Goal: Book appointment/travel/reservation

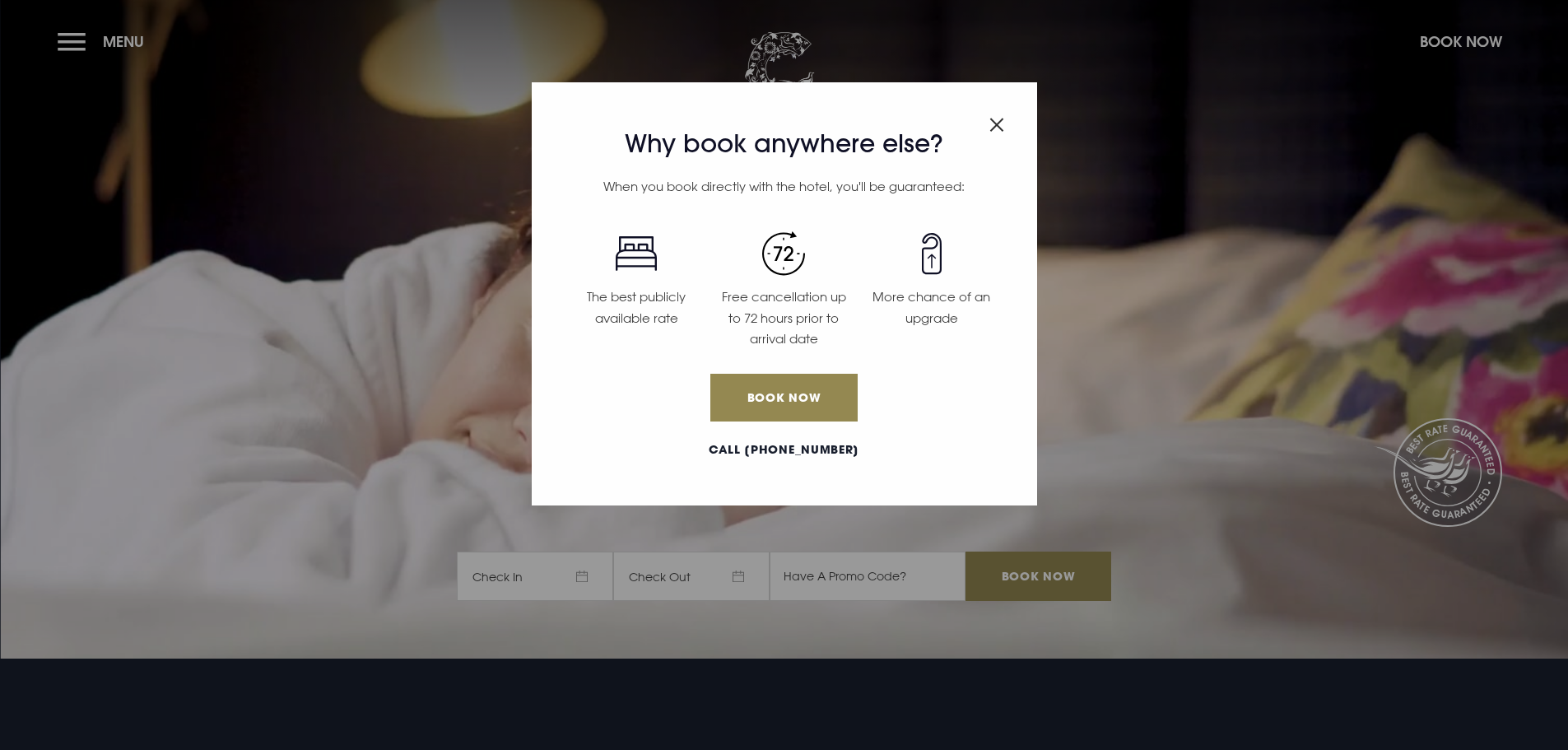
drag, startPoint x: 996, startPoint y: 131, endPoint x: 973, endPoint y: 134, distance: 23.2
click at [996, 131] on img "Close modal" at bounding box center [997, 125] width 15 height 14
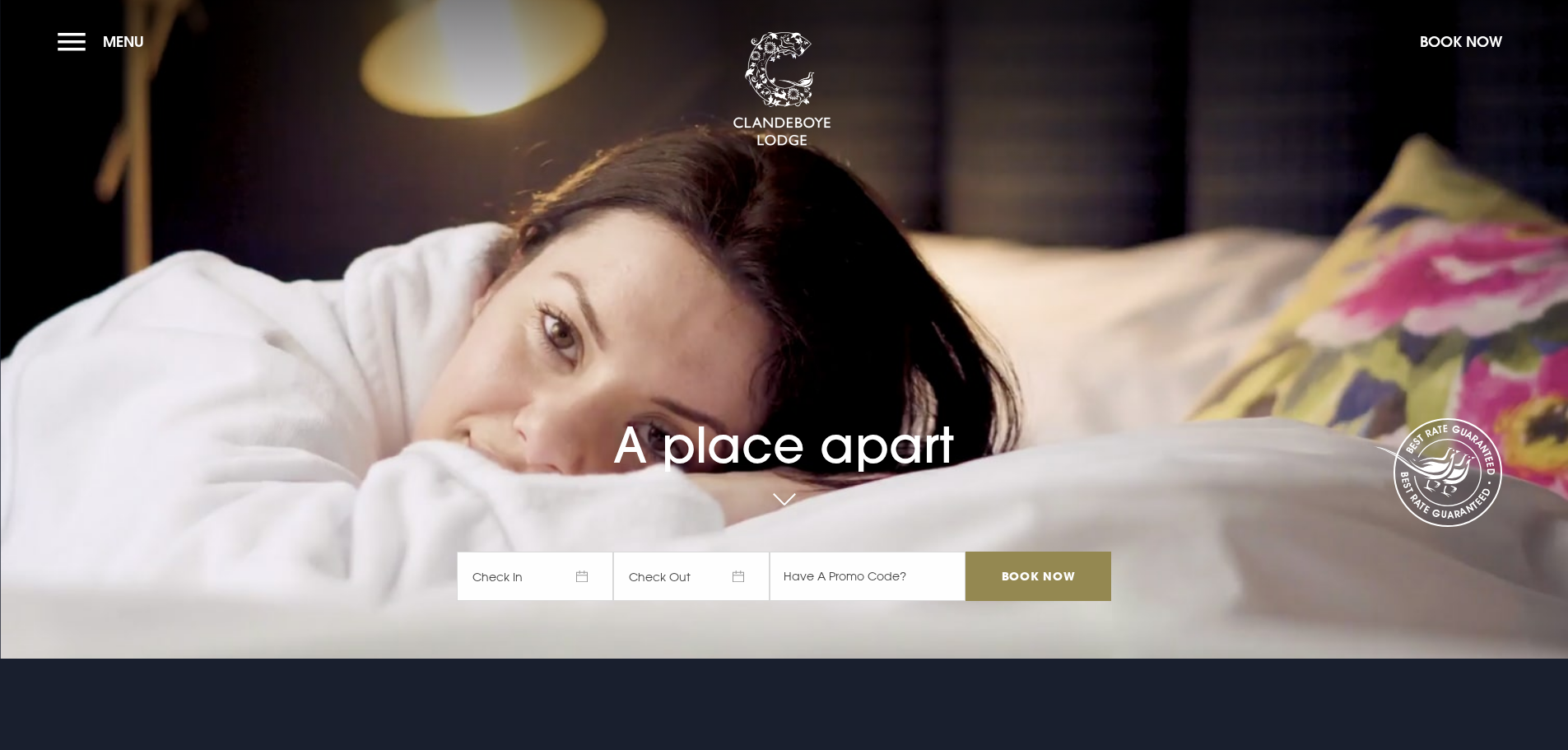
click at [48, 38] on section "A place apart Check In Check Out Mon Tue Wed Thur Fri Sat Sun Mon Tue Wed Thur …" at bounding box center [784, 329] width 1568 height 659
click at [64, 40] on button "Menu" at bounding box center [105, 42] width 95 height 36
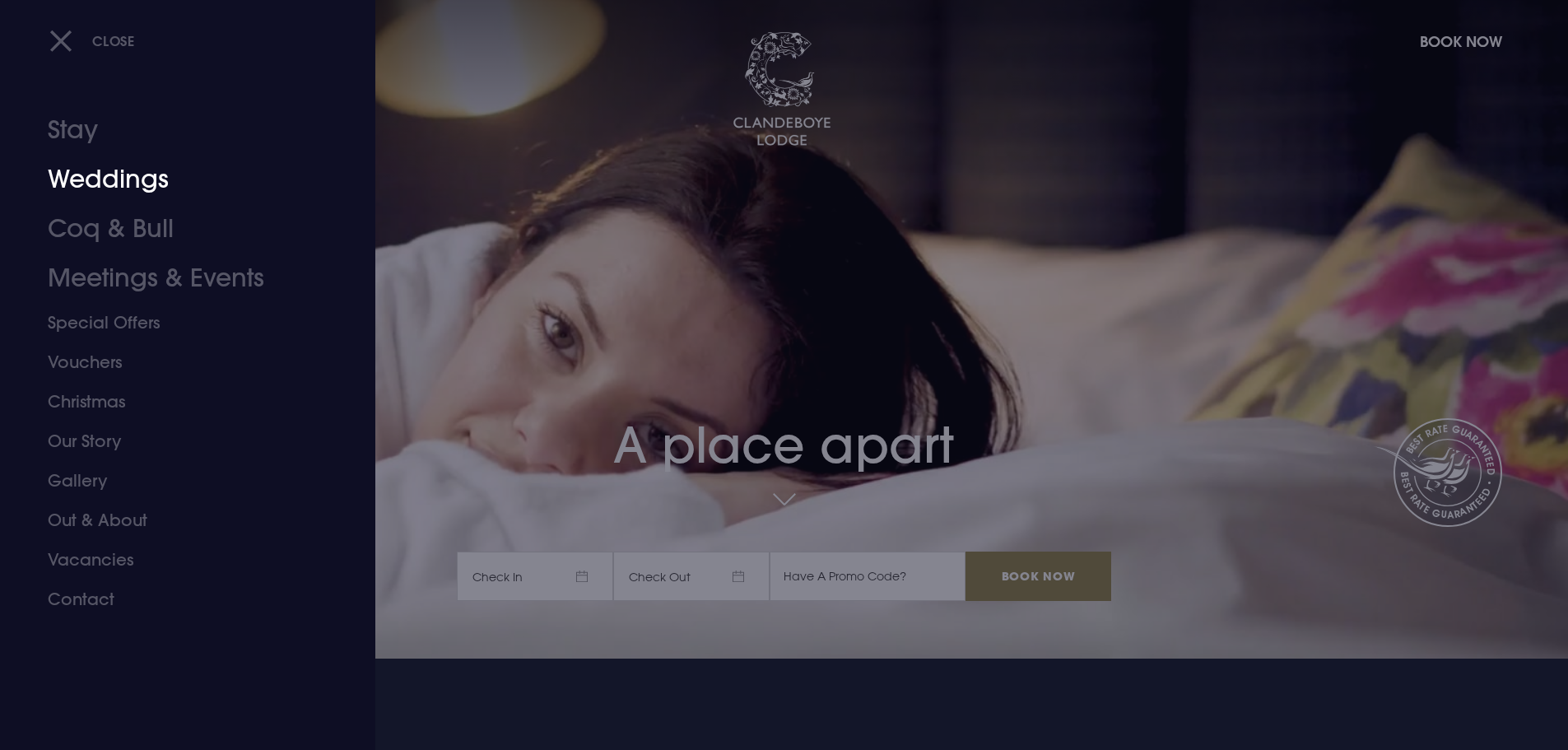
click at [142, 177] on link "Weddings" at bounding box center [177, 179] width 260 height 49
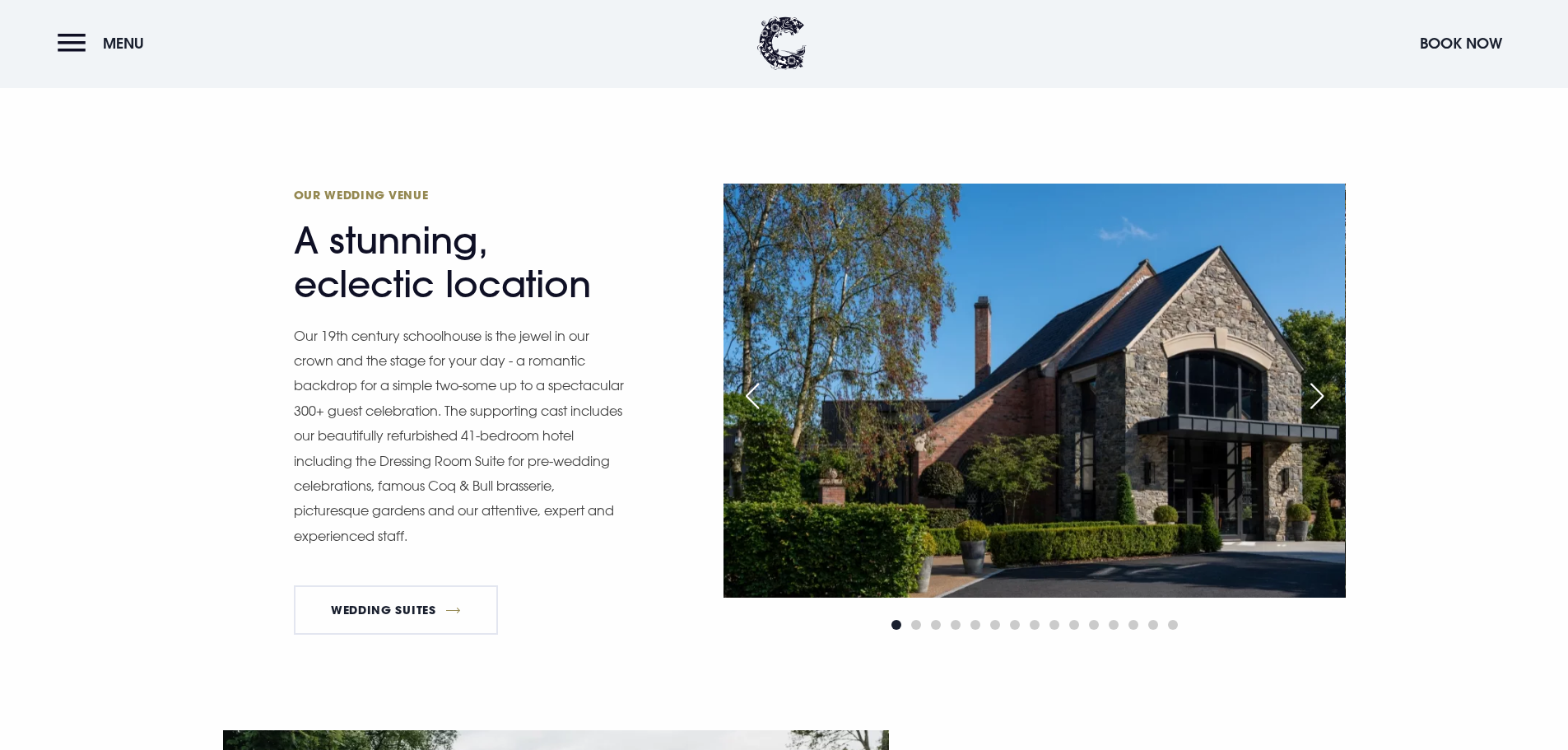
scroll to position [1318, 0]
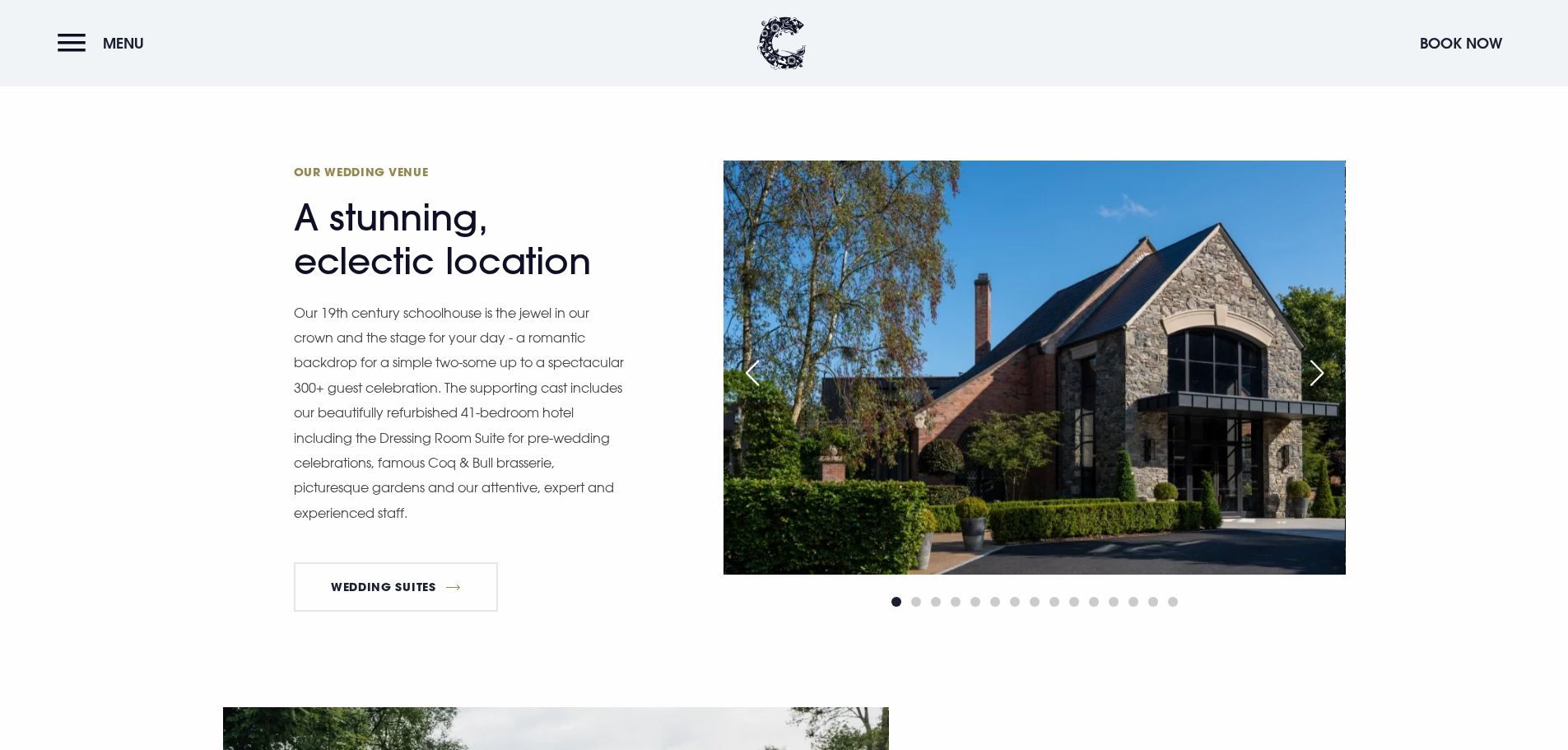
click at [1315, 368] on div "Next slide" at bounding box center [1317, 373] width 41 height 36
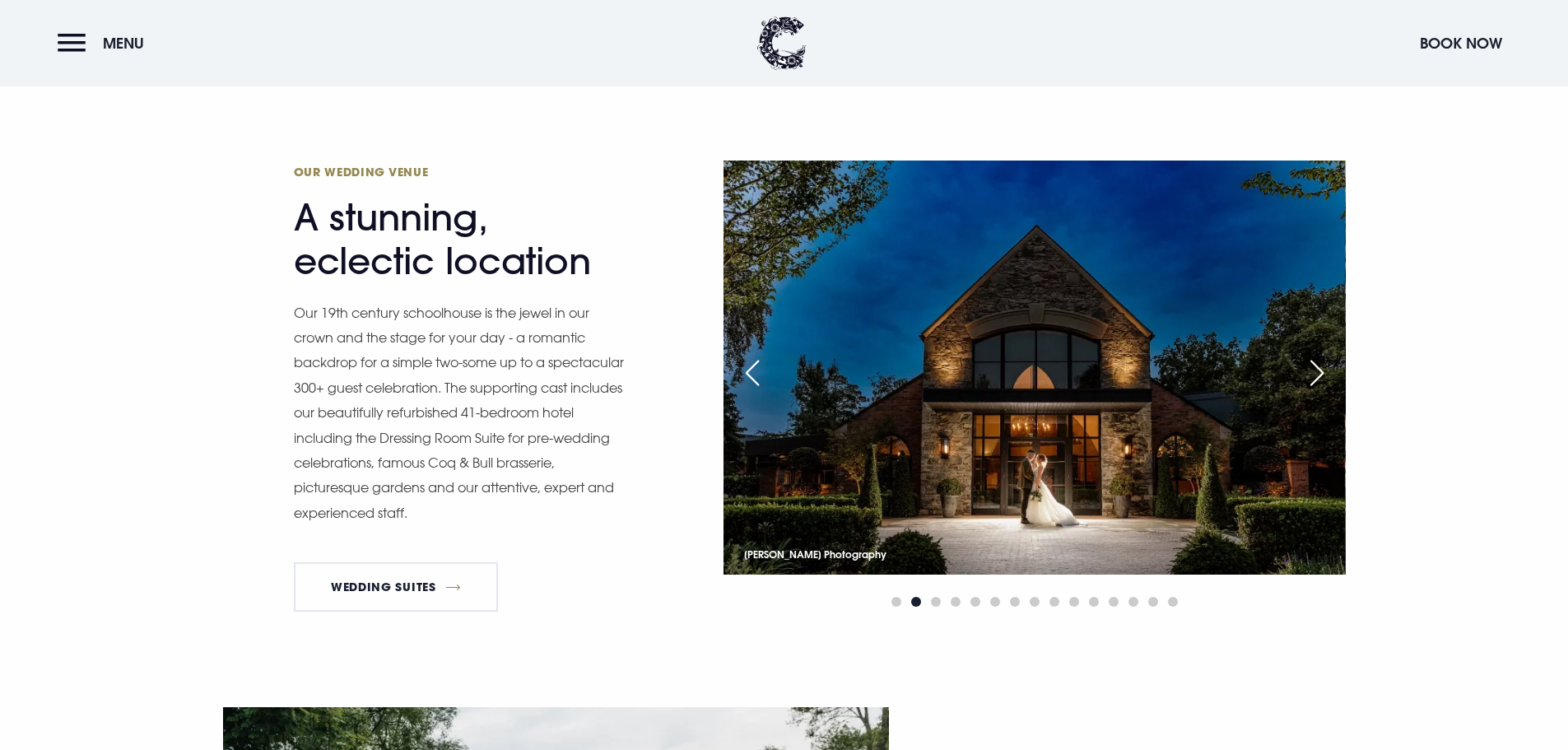
click at [1315, 367] on div "Next slide" at bounding box center [1317, 373] width 41 height 36
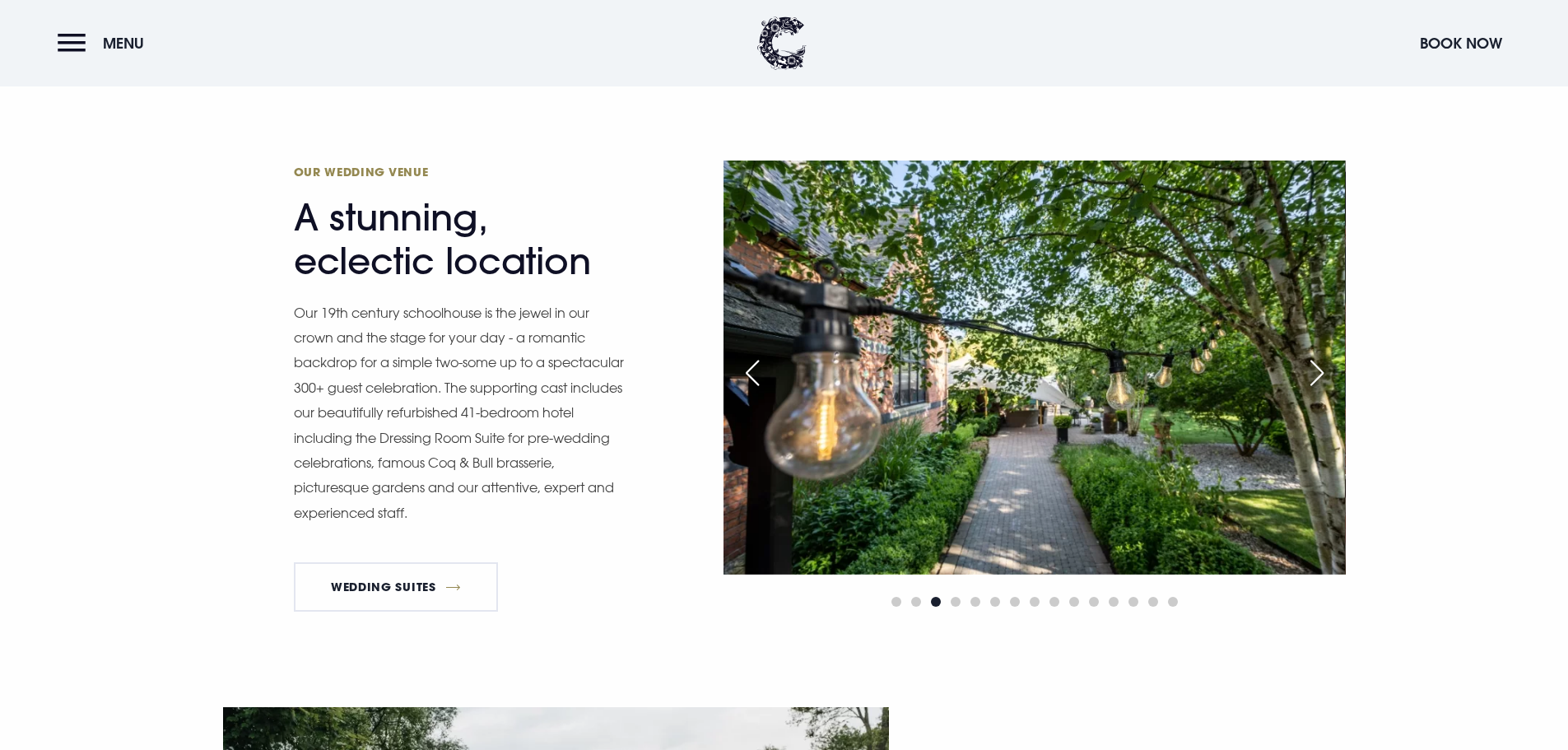
click at [1315, 367] on div "Next slide" at bounding box center [1317, 373] width 41 height 36
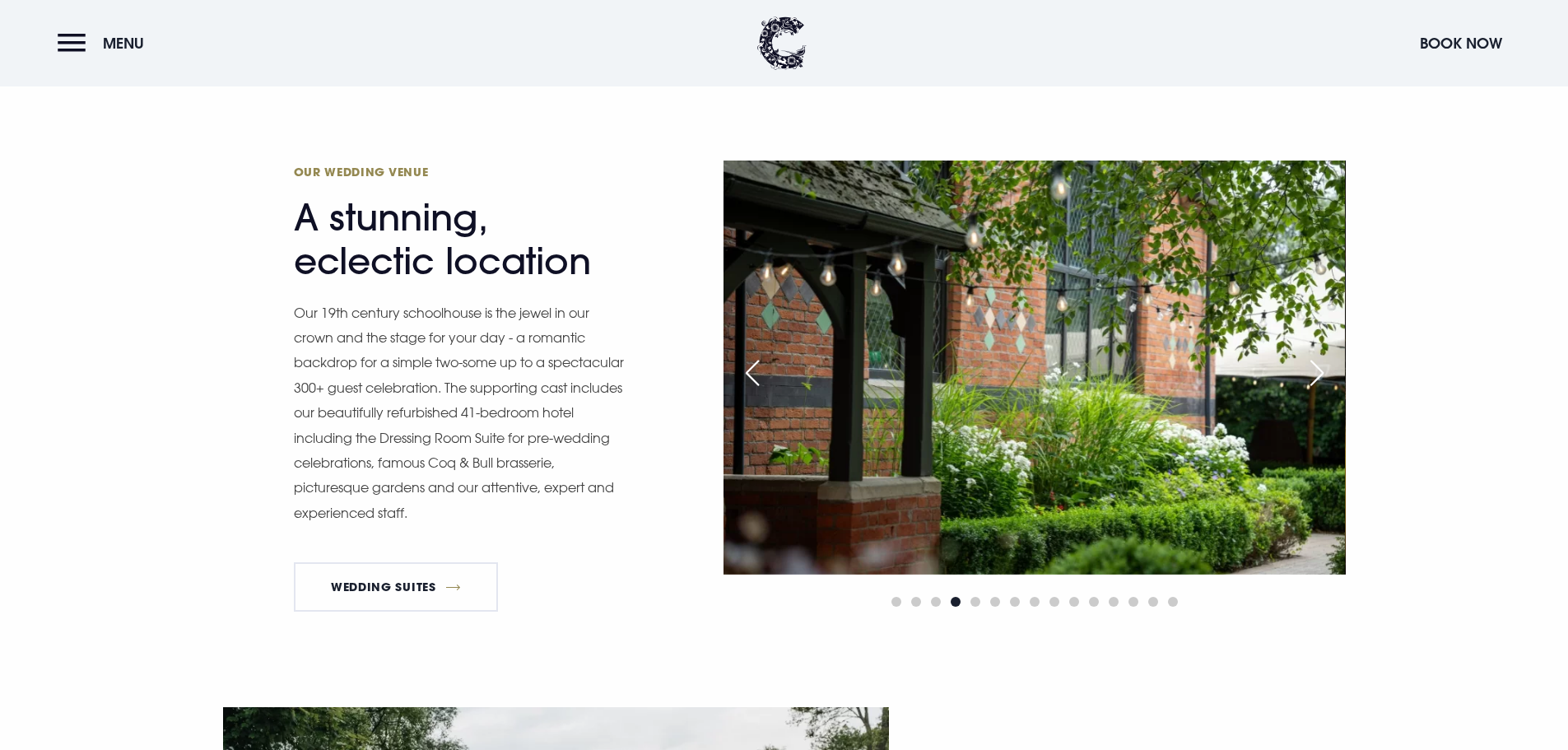
click at [1315, 367] on div "Next slide" at bounding box center [1317, 373] width 41 height 36
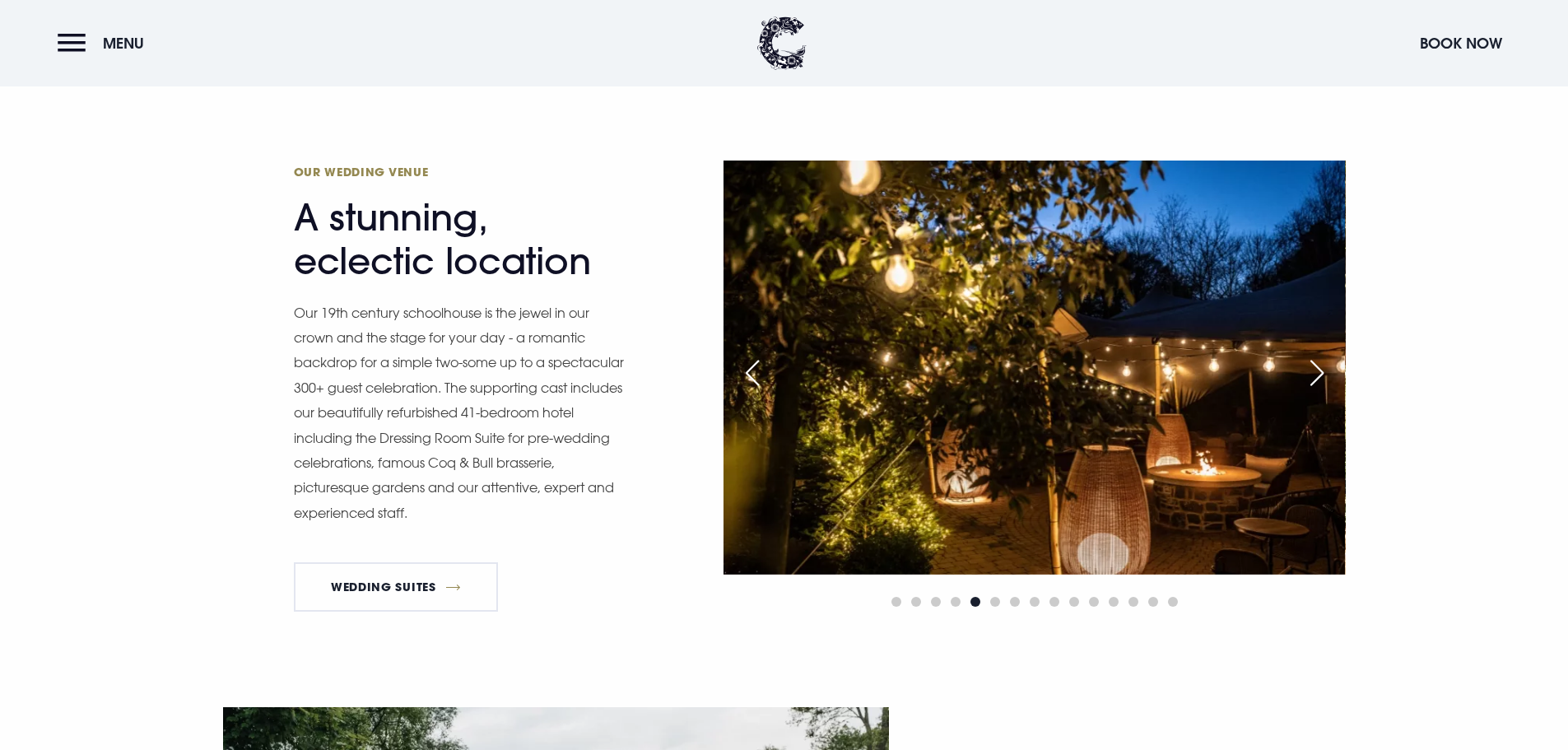
click at [1315, 367] on div "Next slide" at bounding box center [1317, 373] width 41 height 36
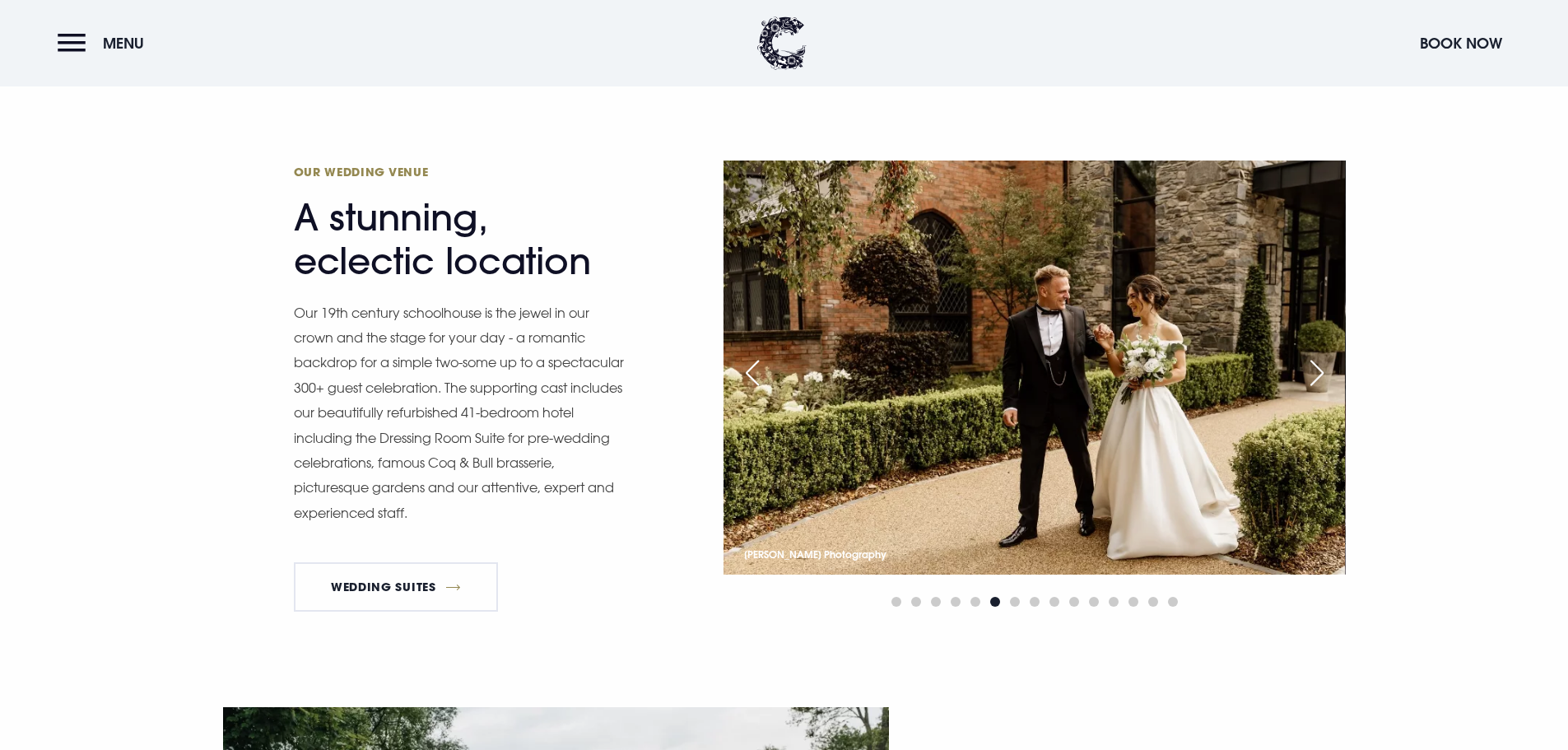
click at [1315, 367] on div "Next slide" at bounding box center [1317, 373] width 41 height 36
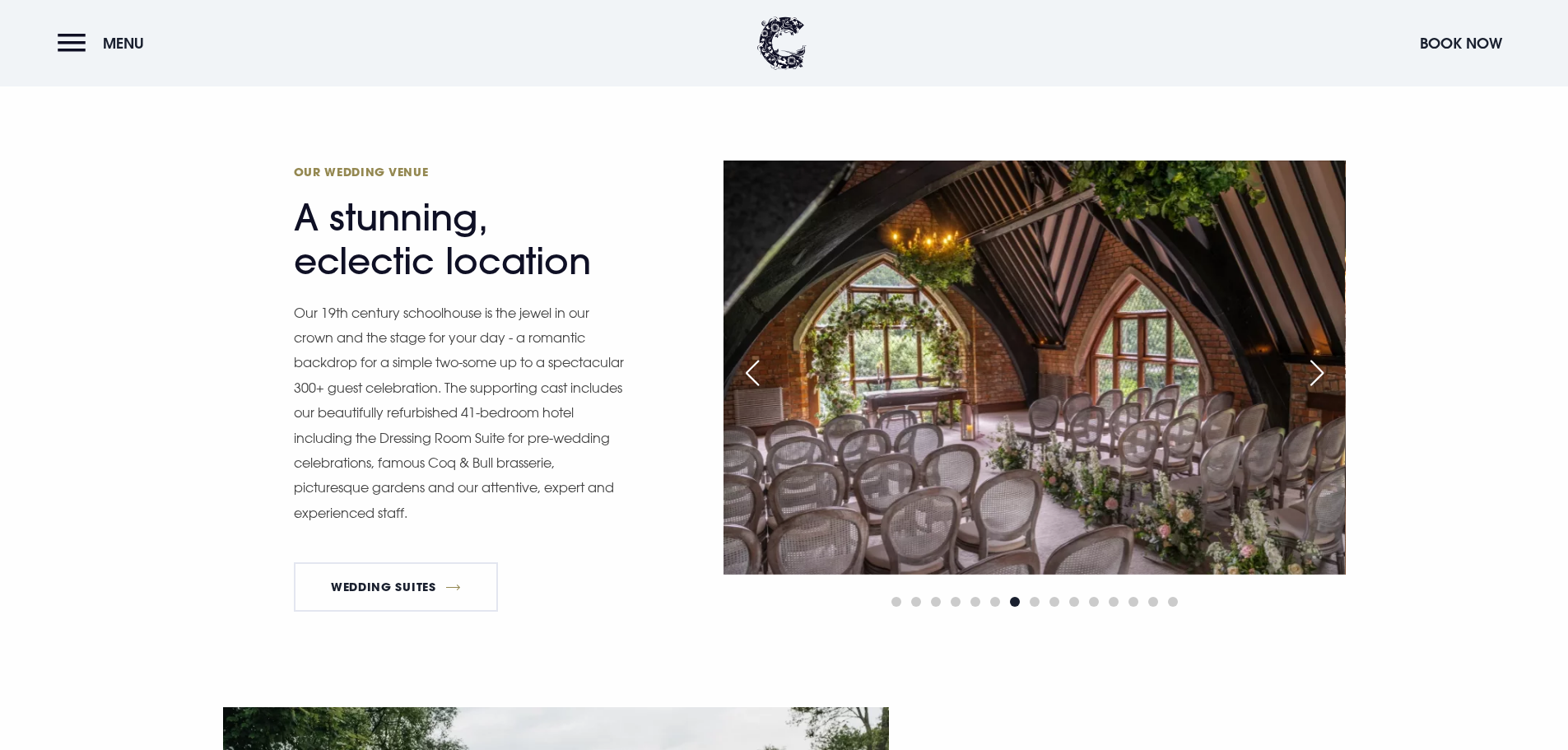
click at [1315, 367] on div "Next slide" at bounding box center [1317, 373] width 41 height 36
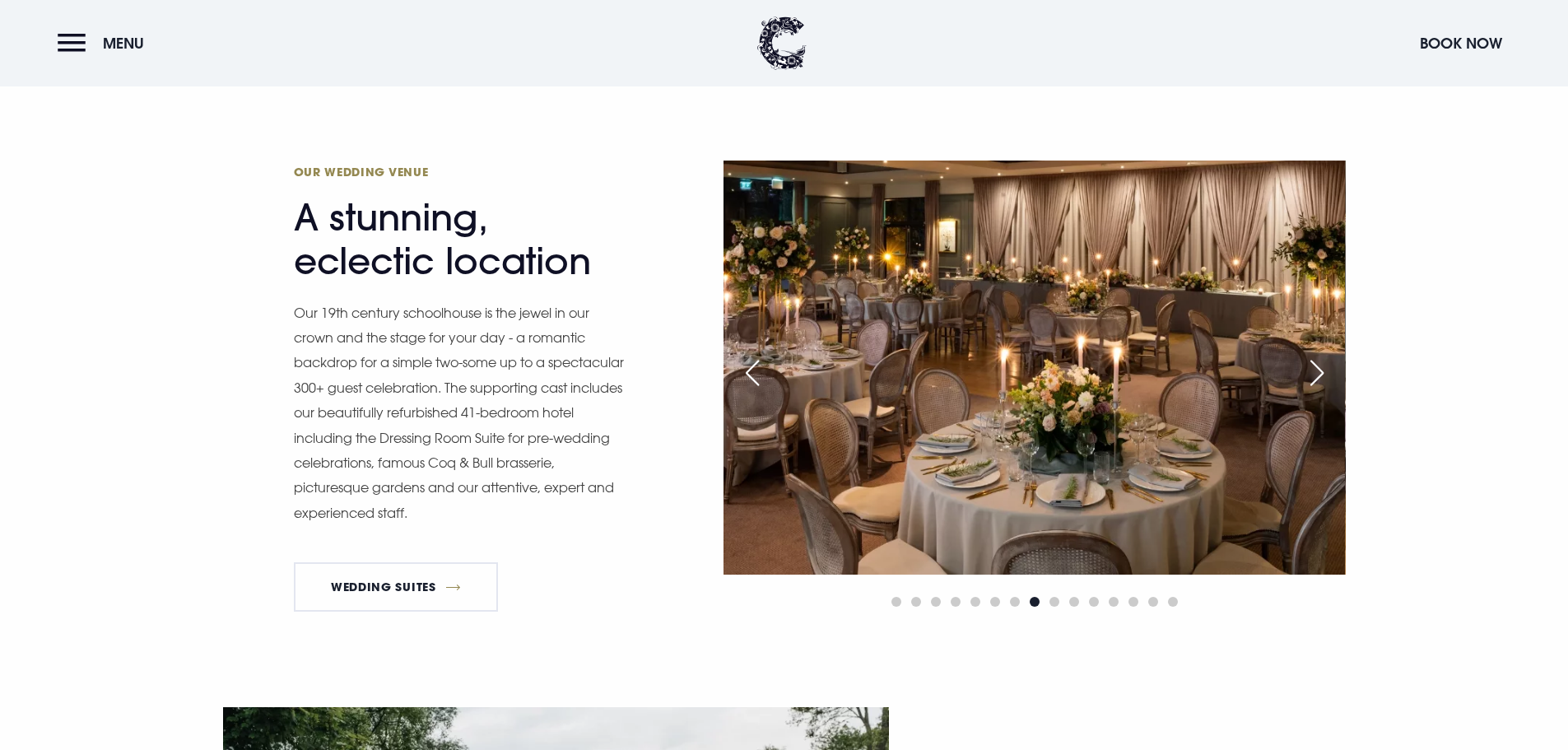
click at [1315, 367] on div "Next slide" at bounding box center [1317, 373] width 41 height 36
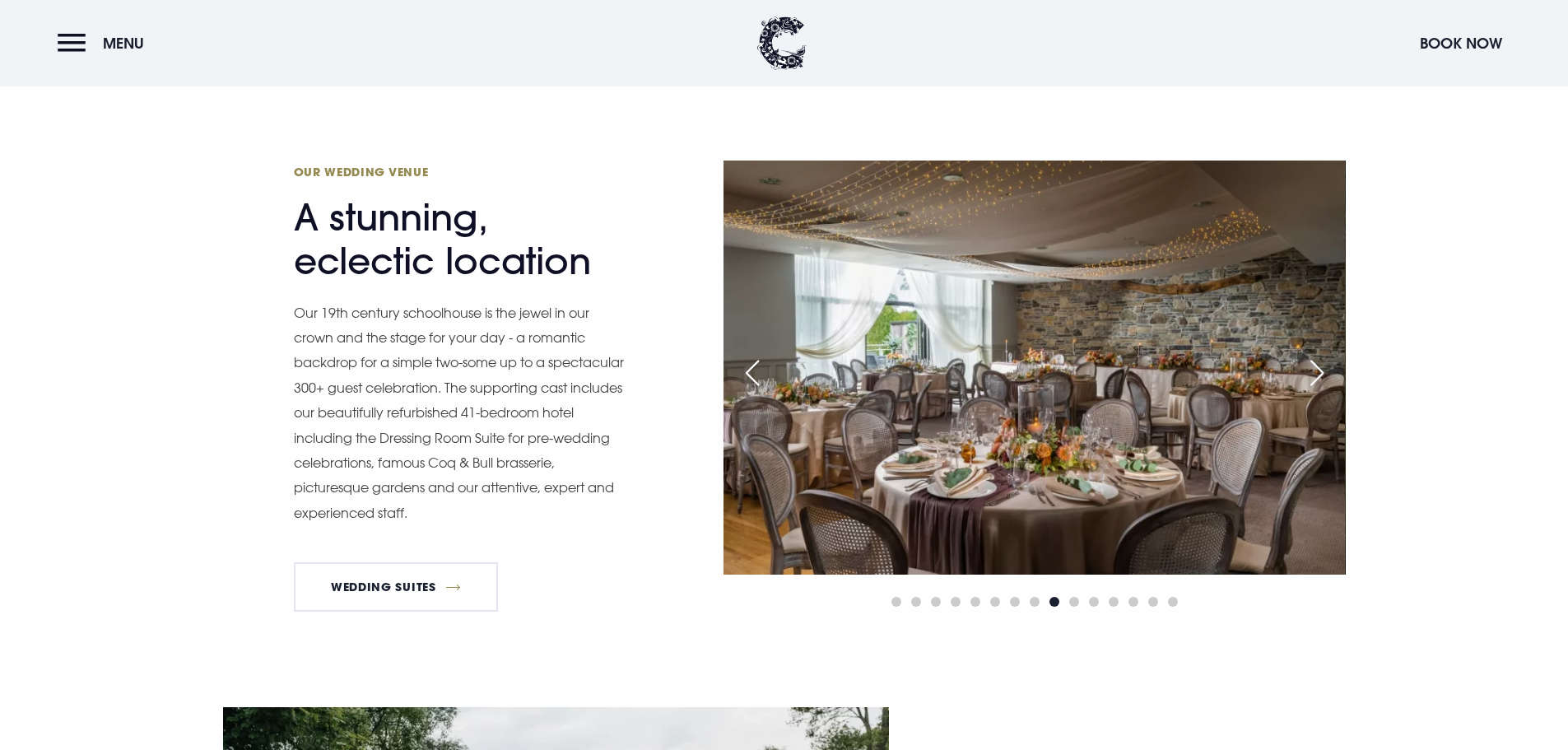
click at [1315, 367] on div "Next slide" at bounding box center [1317, 373] width 41 height 36
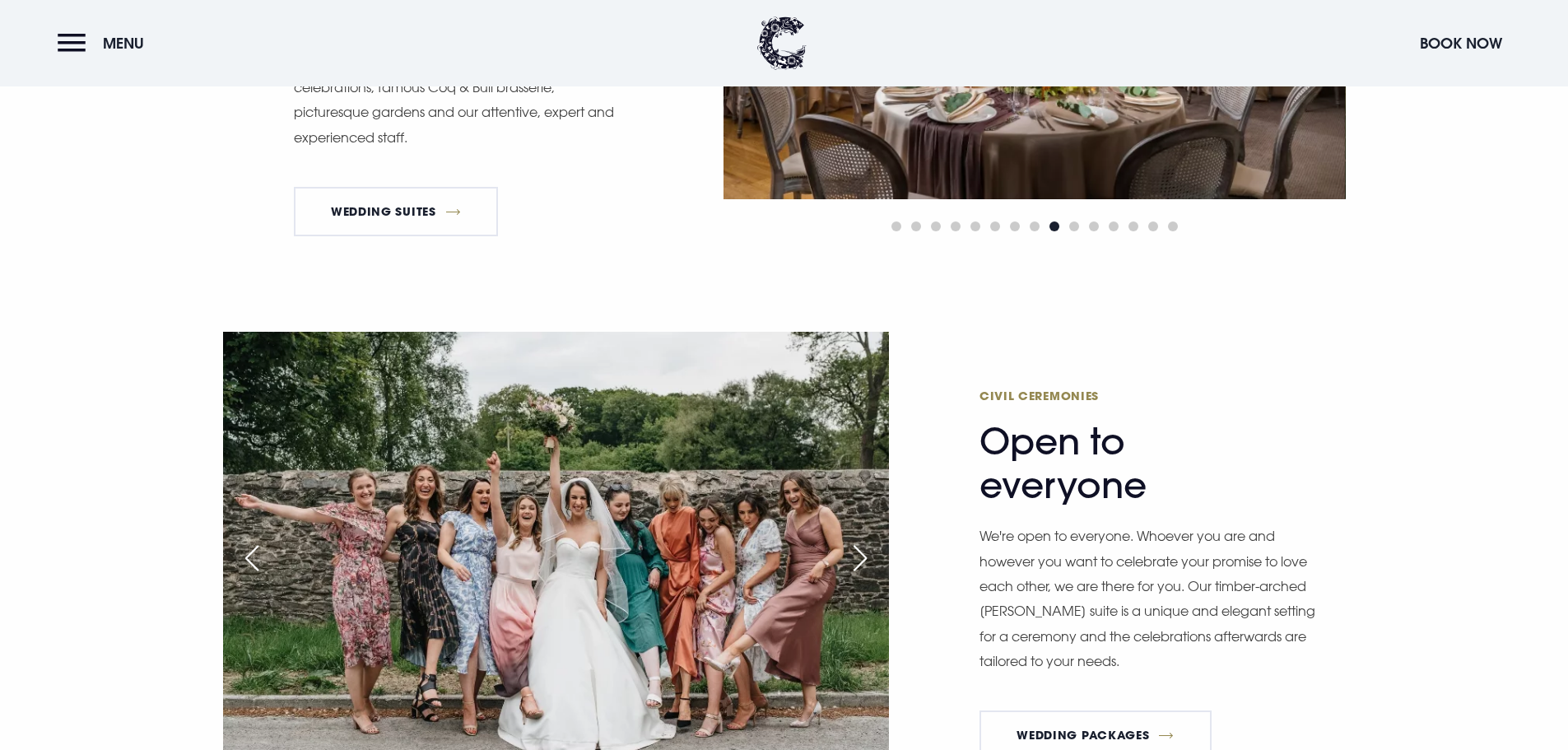
scroll to position [1236, 0]
